Goal: Task Accomplishment & Management: Manage account settings

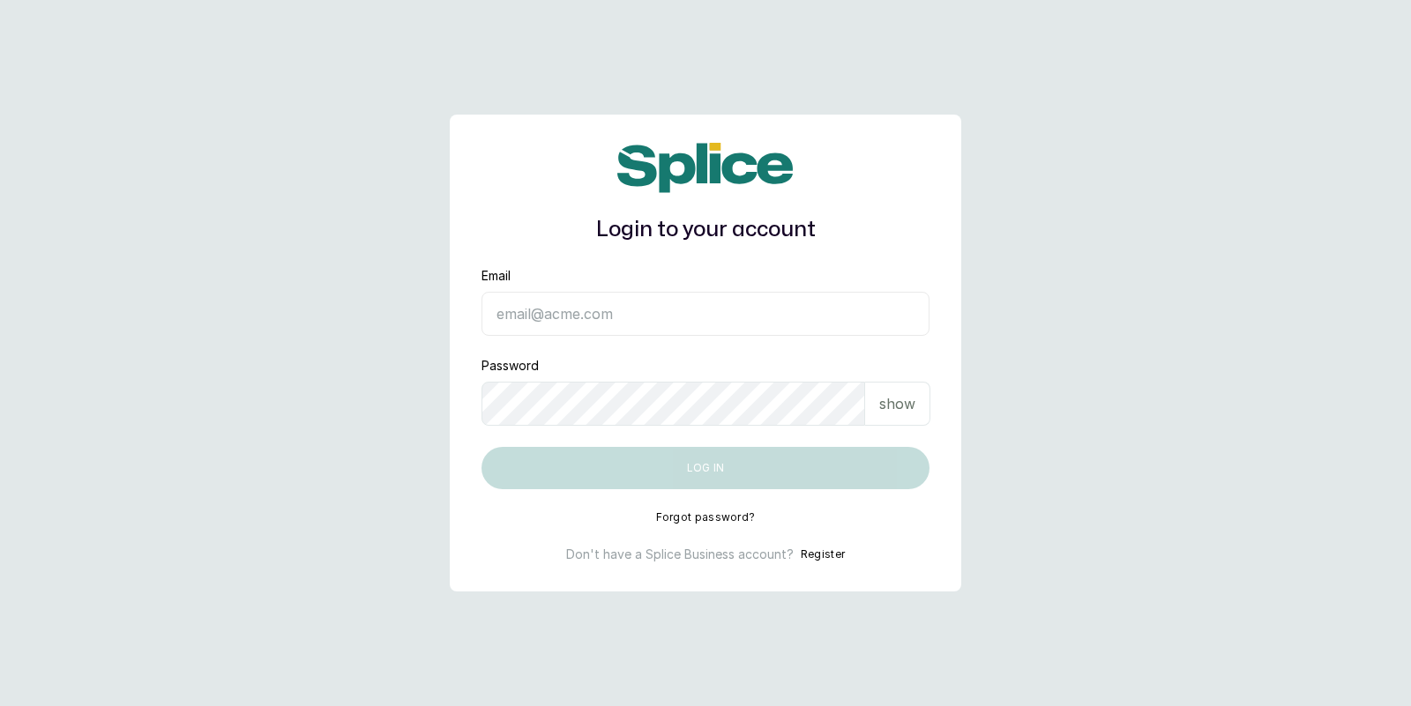
type input "sknanalyticsmedaesthetics@gmail.com"
click at [915, 406] on div "show" at bounding box center [897, 404] width 65 height 44
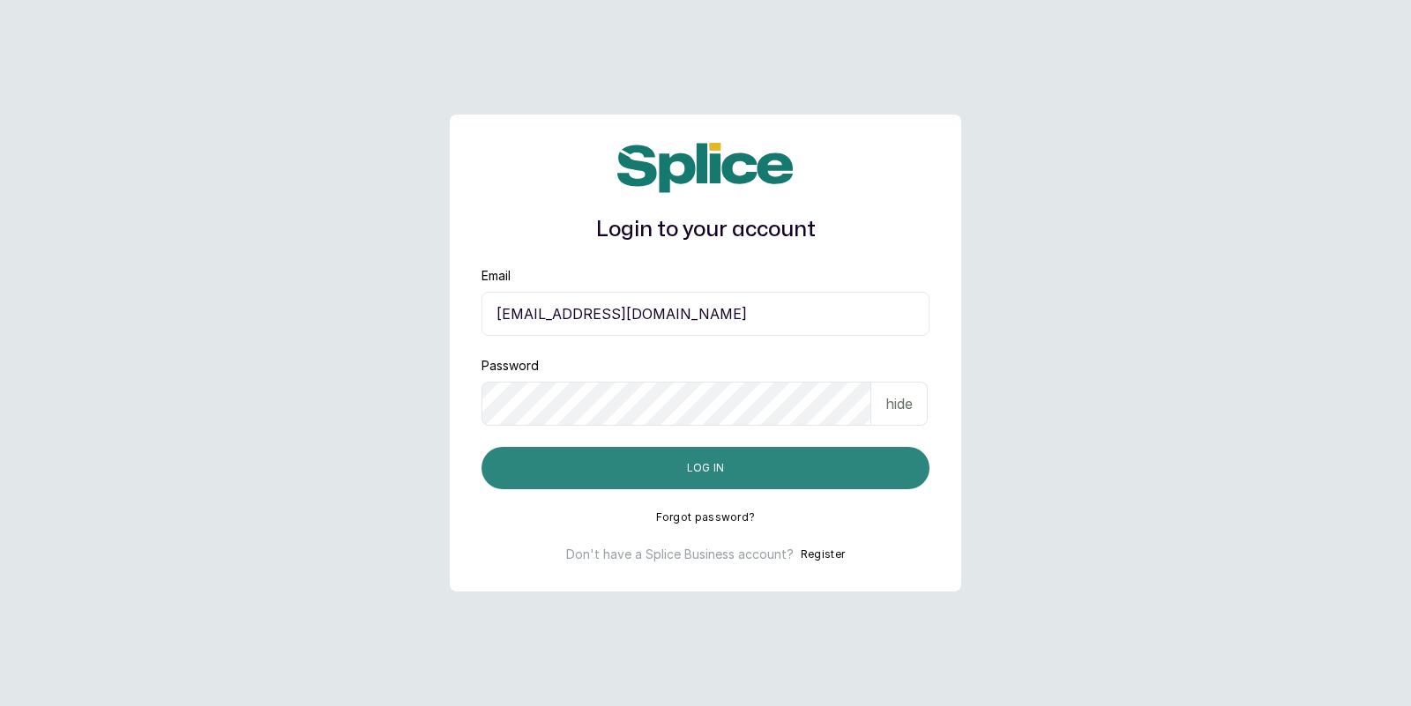
click at [711, 469] on button "Log in" at bounding box center [705, 468] width 448 height 42
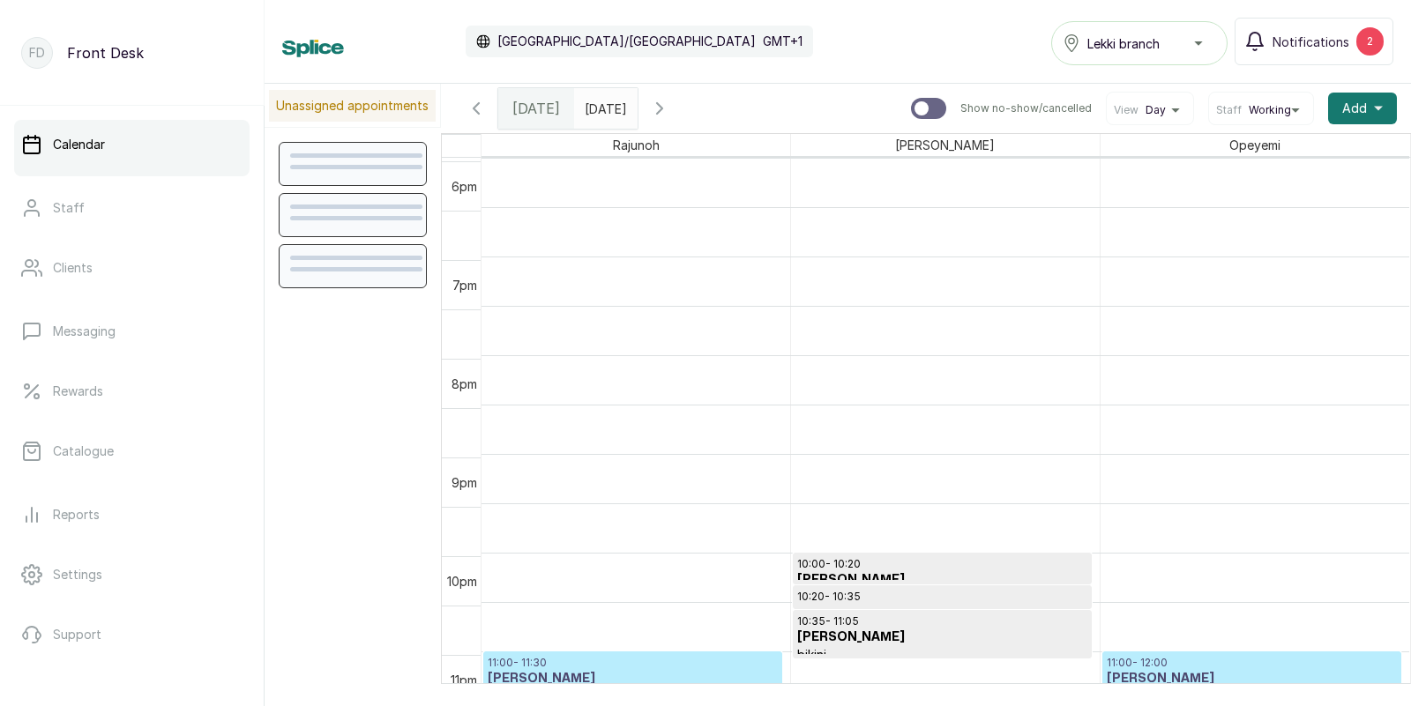
scroll to position [593, 0]
